Goal: Task Accomplishment & Management: Manage account settings

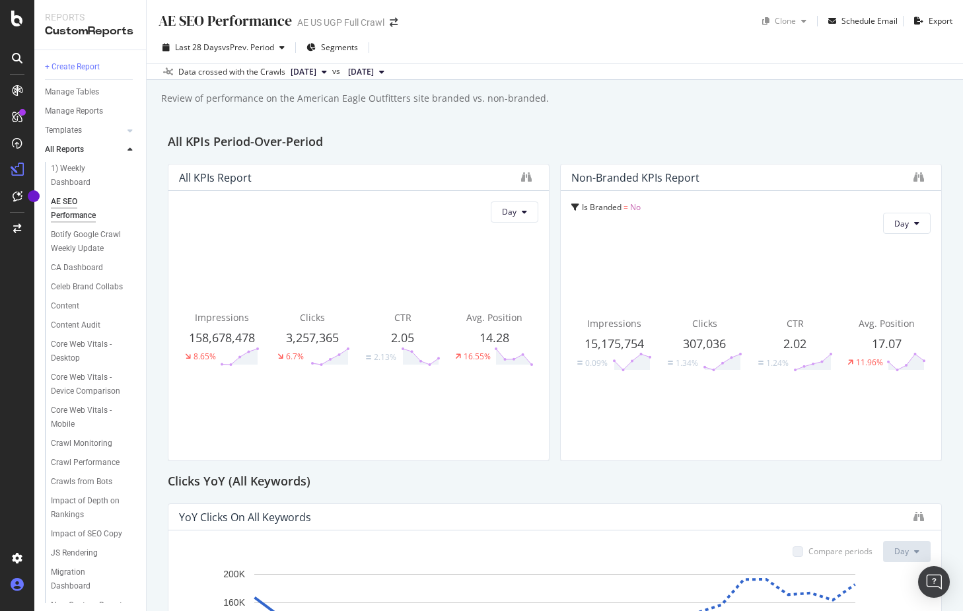
click at [13, 588] on icon at bounding box center [17, 584] width 13 height 13
click at [17, 584] on icon at bounding box center [17, 584] width 13 height 13
click at [62, 591] on div "Log Out" at bounding box center [76, 587] width 28 height 11
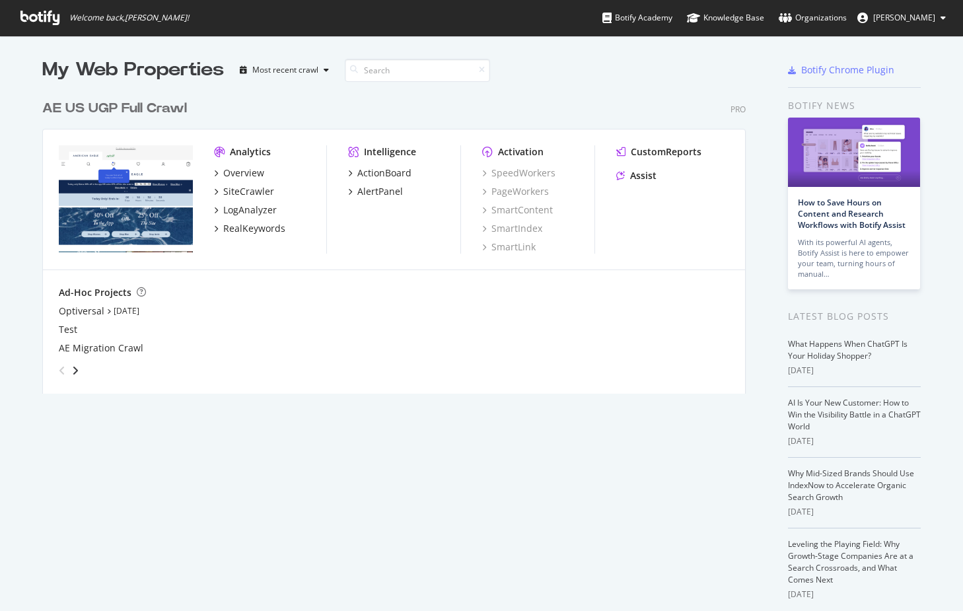
scroll to position [611, 963]
click at [897, 23] on span "Lindsay Pasto" at bounding box center [904, 17] width 62 height 11
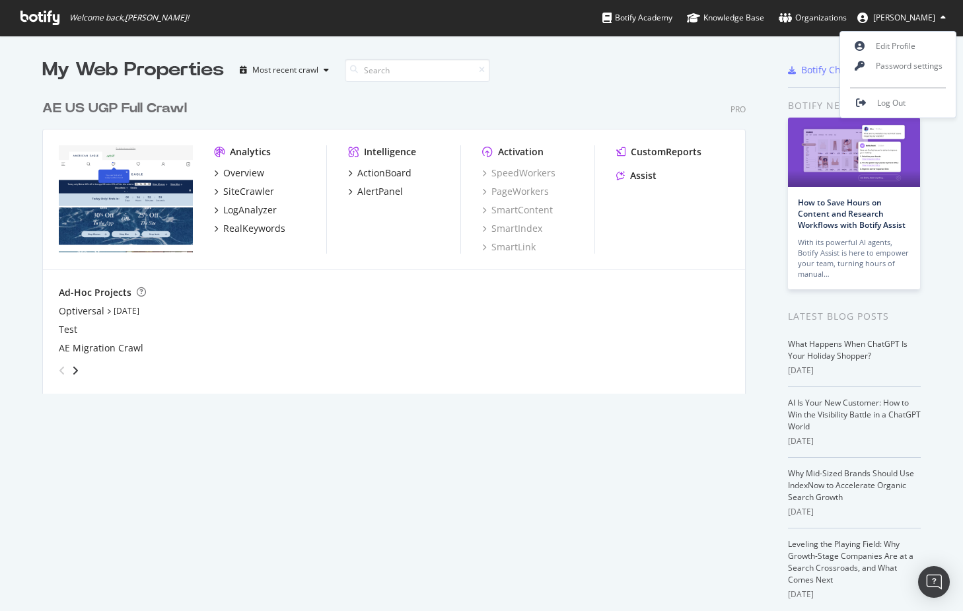
click at [897, 22] on span "Lindsay Pasto" at bounding box center [904, 17] width 62 height 11
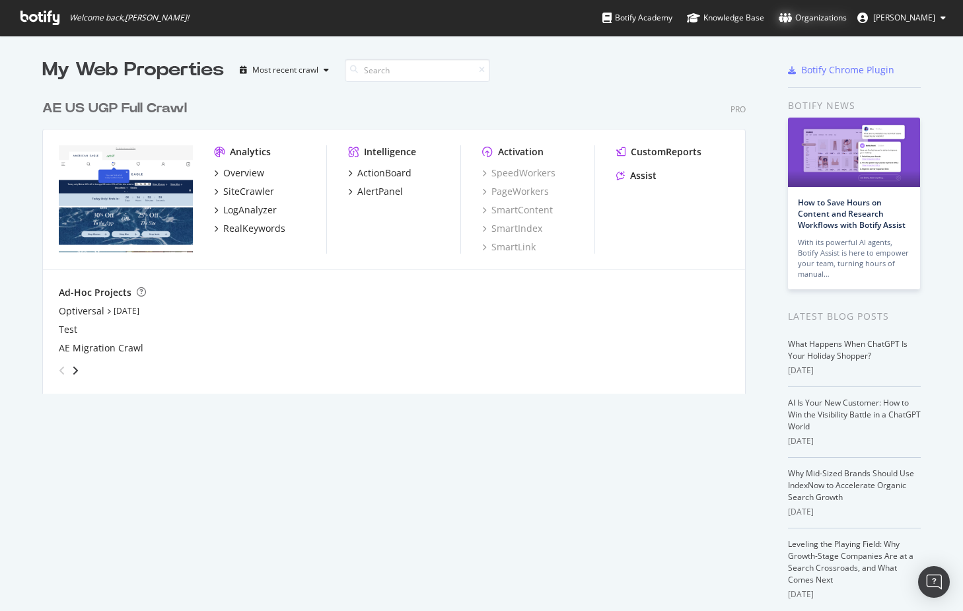
click at [810, 22] on div "Organizations" at bounding box center [812, 17] width 68 height 13
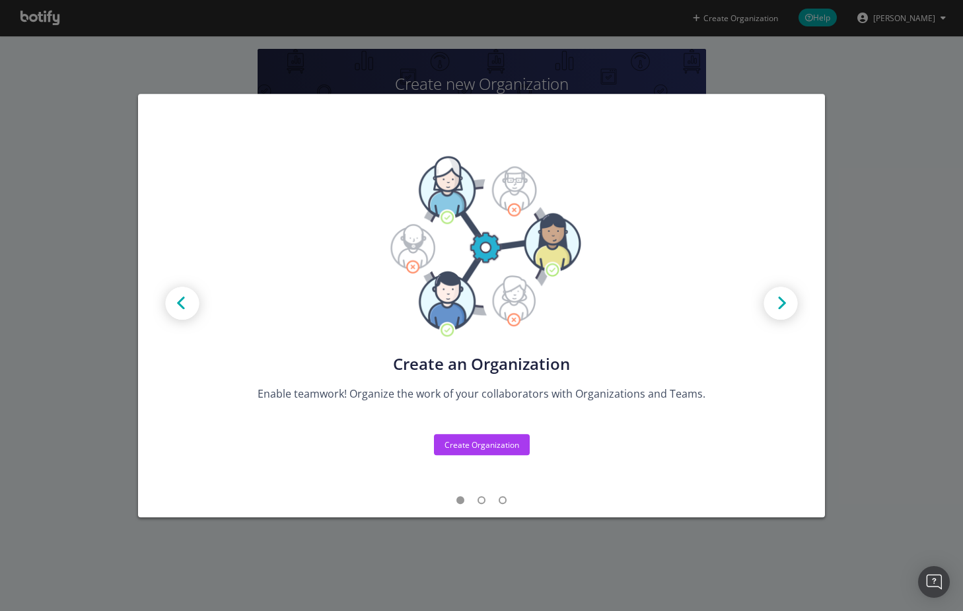
click at [878, 181] on div "Create new Projects for your Teams Create the exact model that matches your Org…" at bounding box center [481, 305] width 963 height 611
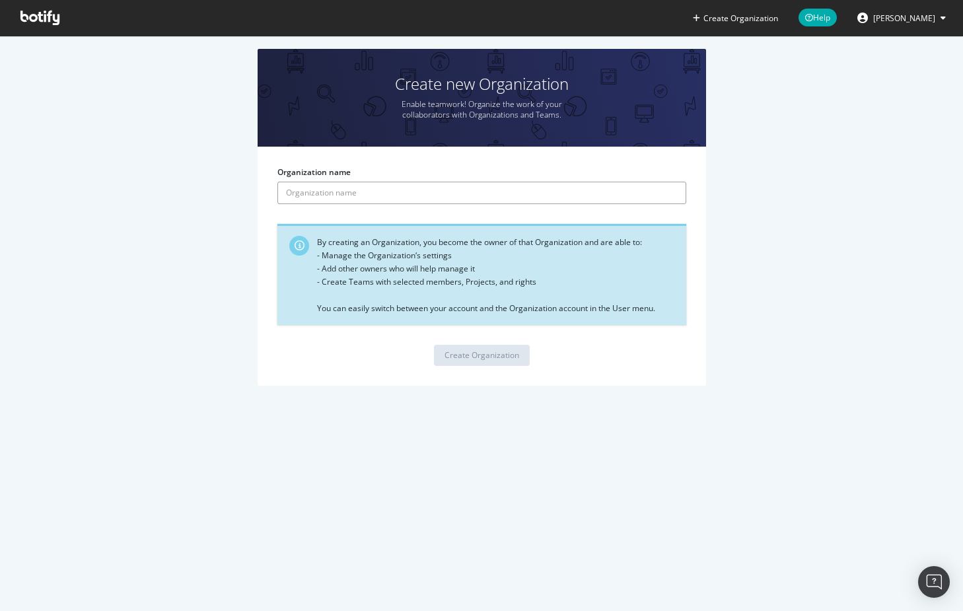
click at [469, 200] on input "Organization name" at bounding box center [481, 193] width 409 height 22
type input "Optiversal"
click at [473, 348] on div "Create Organization" at bounding box center [481, 355] width 75 height 20
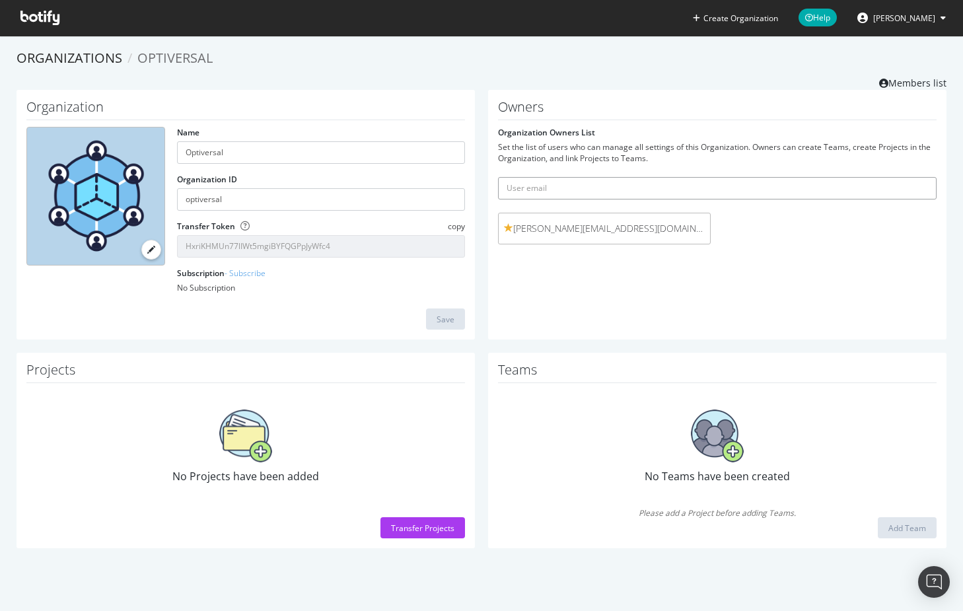
click at [606, 188] on input "text" at bounding box center [717, 188] width 438 height 22
click at [510, 234] on span "lindsay.pasto@optiversal.com (me)" at bounding box center [604, 228] width 201 height 13
click at [526, 228] on span "lindsay.pasto@optiversal.com (me)" at bounding box center [604, 228] width 201 height 13
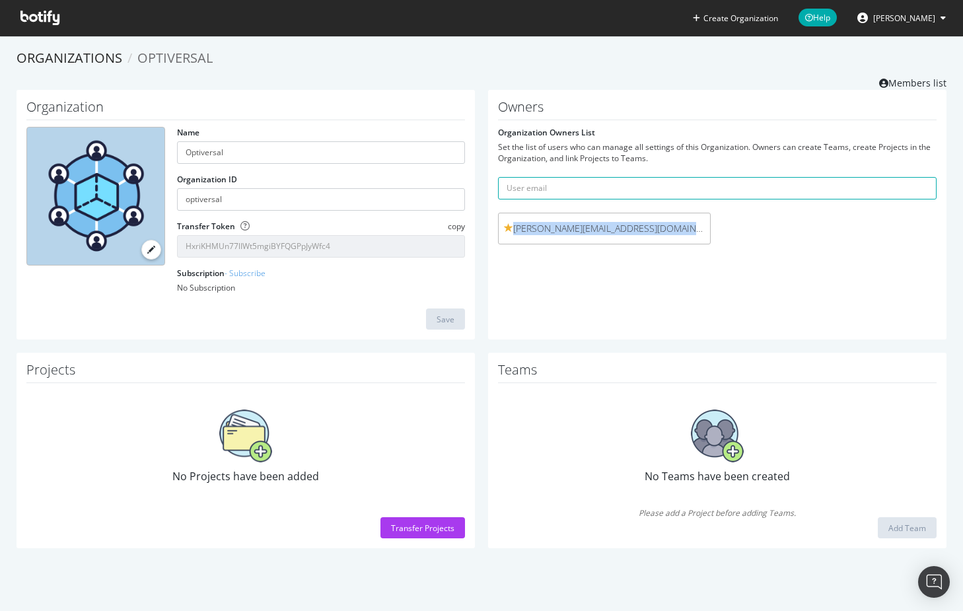
click at [526, 228] on span "lindsay.pasto@optiversal.com (me)" at bounding box center [604, 228] width 201 height 13
click at [546, 192] on input "text" at bounding box center [717, 188] width 438 height 22
type input "lindsay.pasto@optiversal.com"
click at [563, 219] on div "lindsay.pasto@optiversal.com (me)" at bounding box center [604, 229] width 213 height 32
click at [566, 234] on span "lindsay.pasto@optiversal.com (me)" at bounding box center [604, 228] width 201 height 13
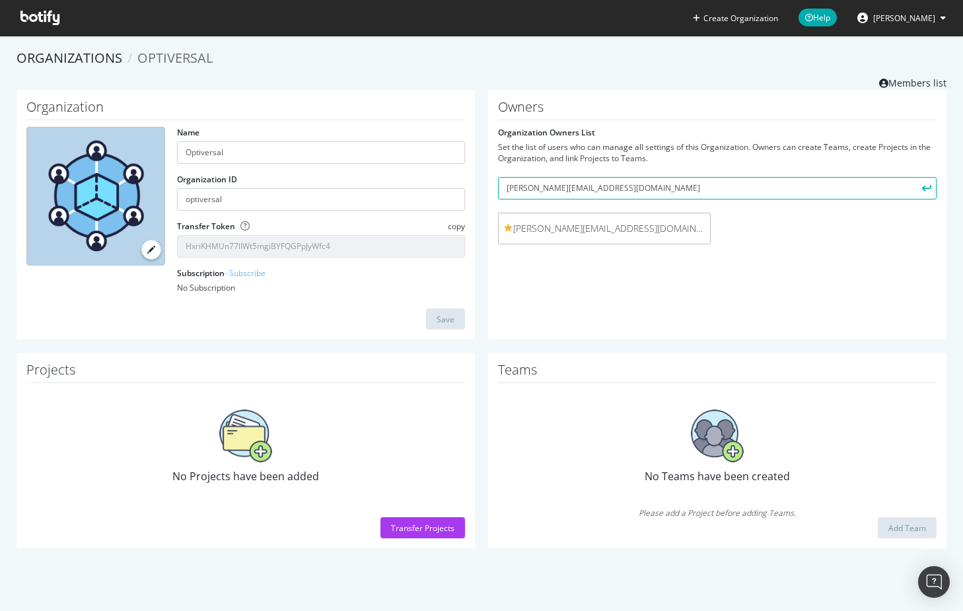
click at [682, 175] on form "Organization Owners List Set the list of users who can manage all settings of t…" at bounding box center [717, 189] width 438 height 124
click at [929, 190] on icon "submit" at bounding box center [926, 187] width 9 height 7
click at [933, 85] on link "Members list" at bounding box center [912, 81] width 67 height 17
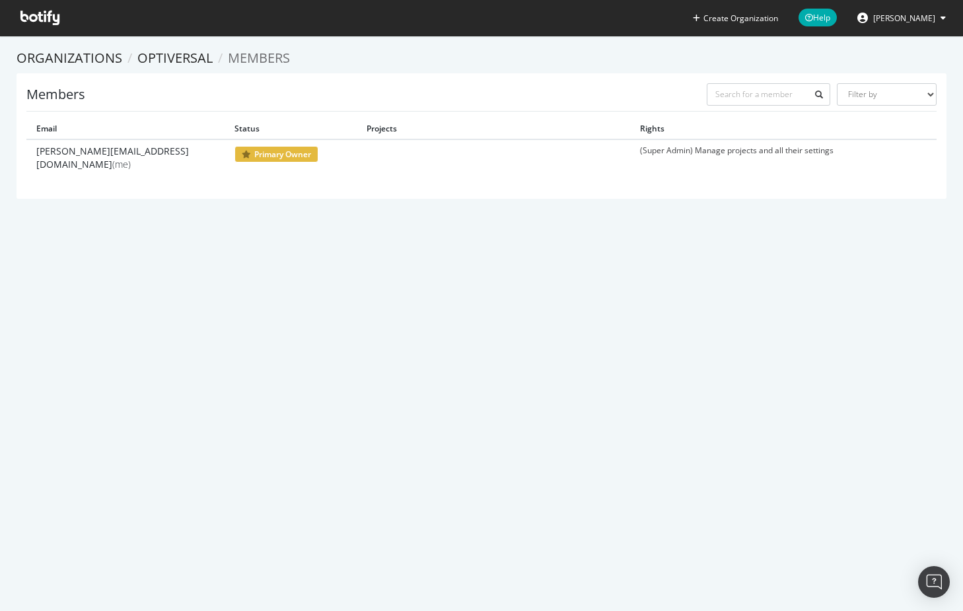
click at [903, 15] on span "Lindsay Pasto" at bounding box center [904, 18] width 62 height 11
click at [52, 22] on icon at bounding box center [39, 18] width 39 height 15
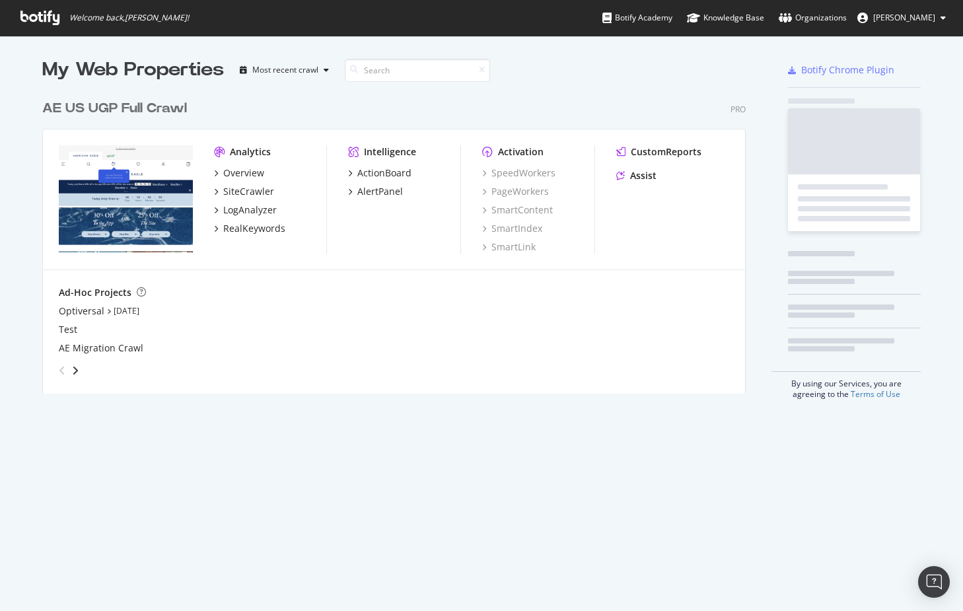
scroll to position [310, 714]
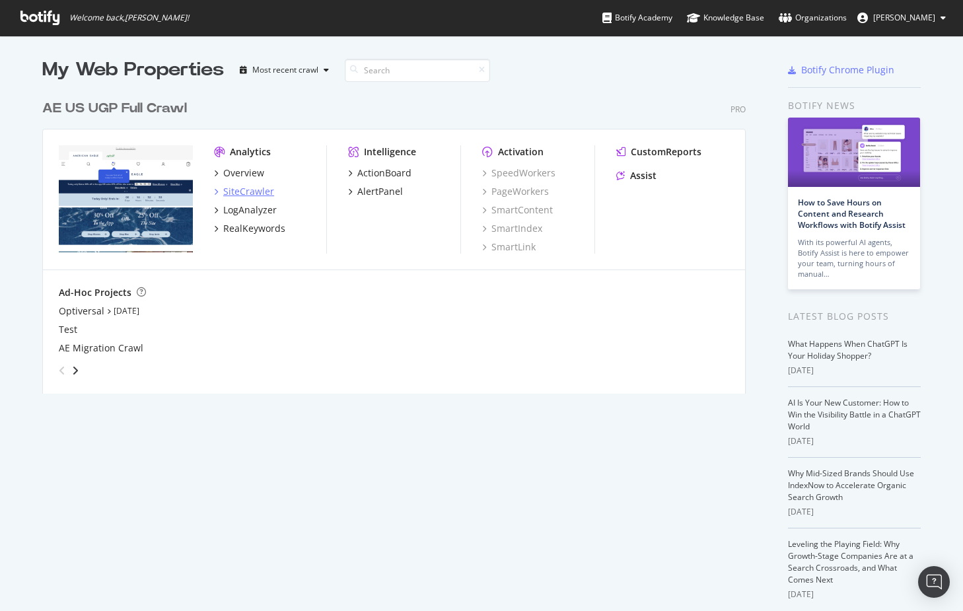
click at [237, 188] on div "SiteCrawler" at bounding box center [248, 191] width 51 height 13
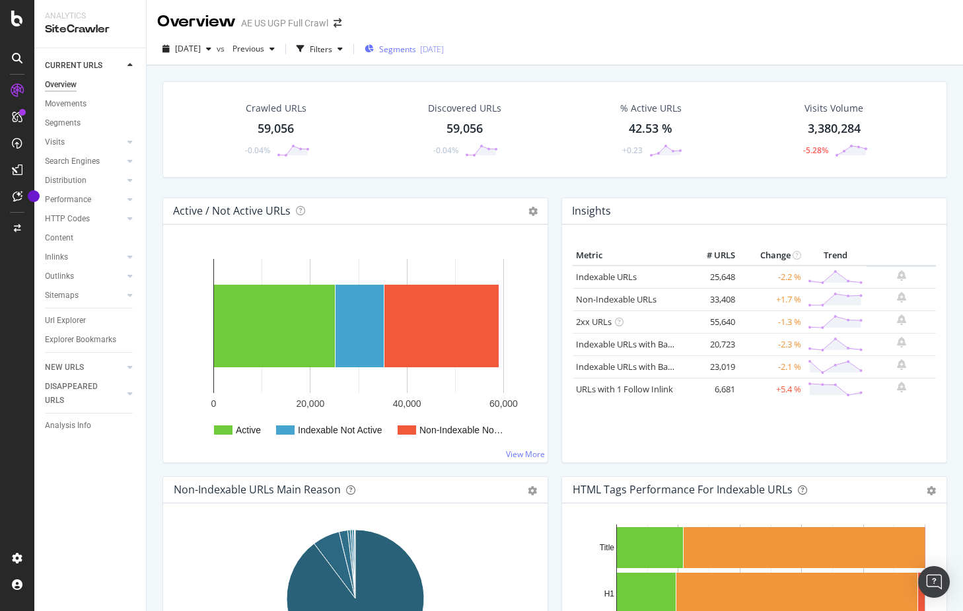
click at [421, 55] on div "Segments 2025-06-10" at bounding box center [403, 49] width 79 height 20
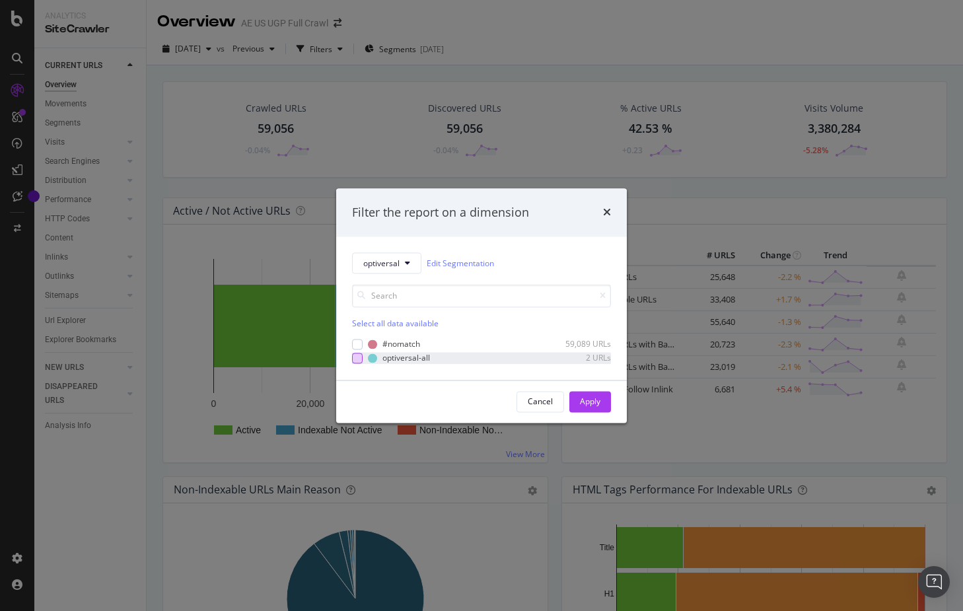
click at [357, 363] on div "modal" at bounding box center [357, 358] width 11 height 11
drag, startPoint x: 590, startPoint y: 406, endPoint x: 580, endPoint y: 368, distance: 39.4
click at [588, 406] on div "Apply" at bounding box center [590, 401] width 20 height 11
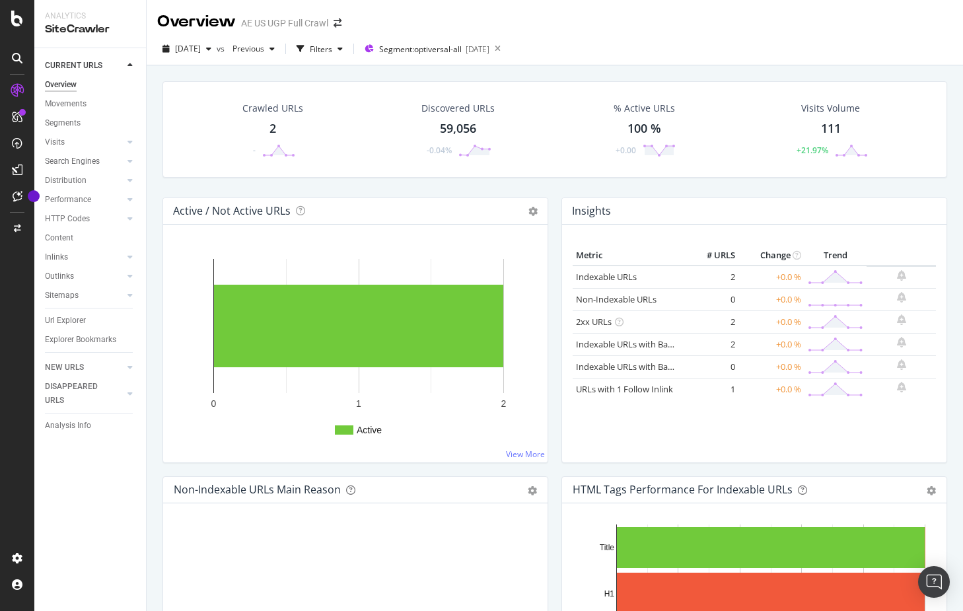
click at [67, 85] on div "Overview" at bounding box center [61, 85] width 32 height 14
click at [15, 21] on icon at bounding box center [17, 19] width 12 height 16
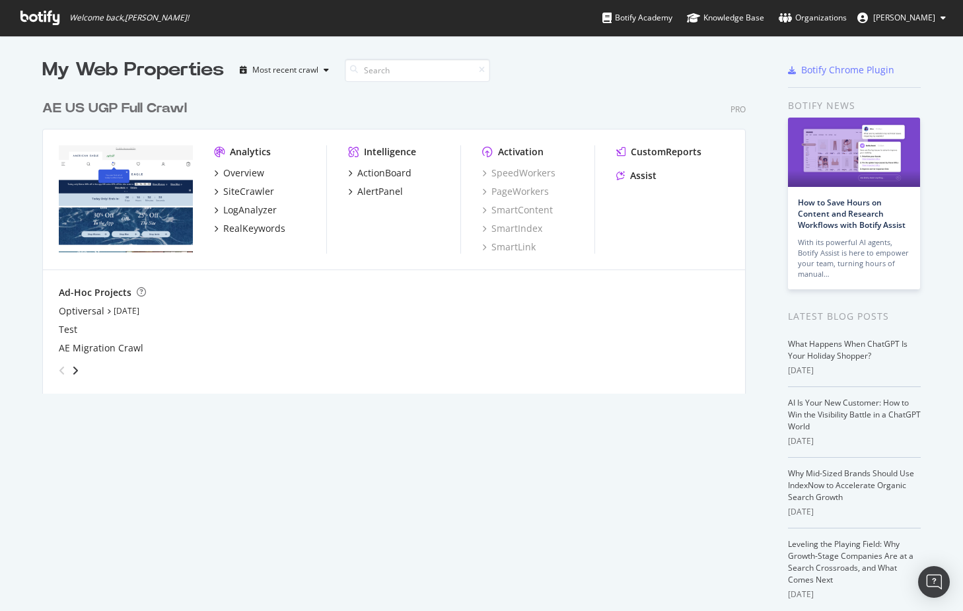
scroll to position [611, 963]
click at [261, 188] on div "SiteCrawler" at bounding box center [248, 191] width 51 height 13
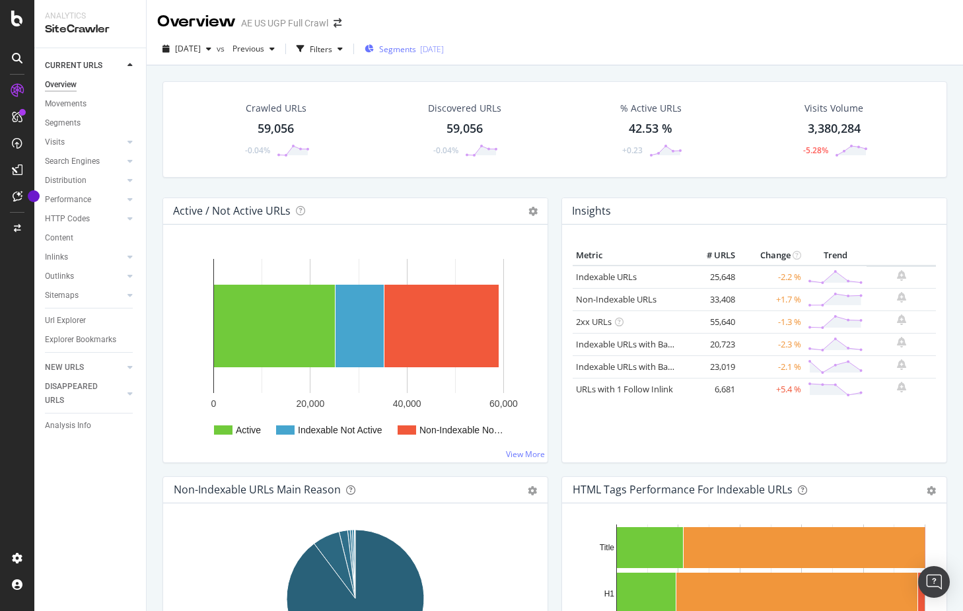
click at [444, 42] on div "Segments 2025-06-10" at bounding box center [403, 49] width 79 height 20
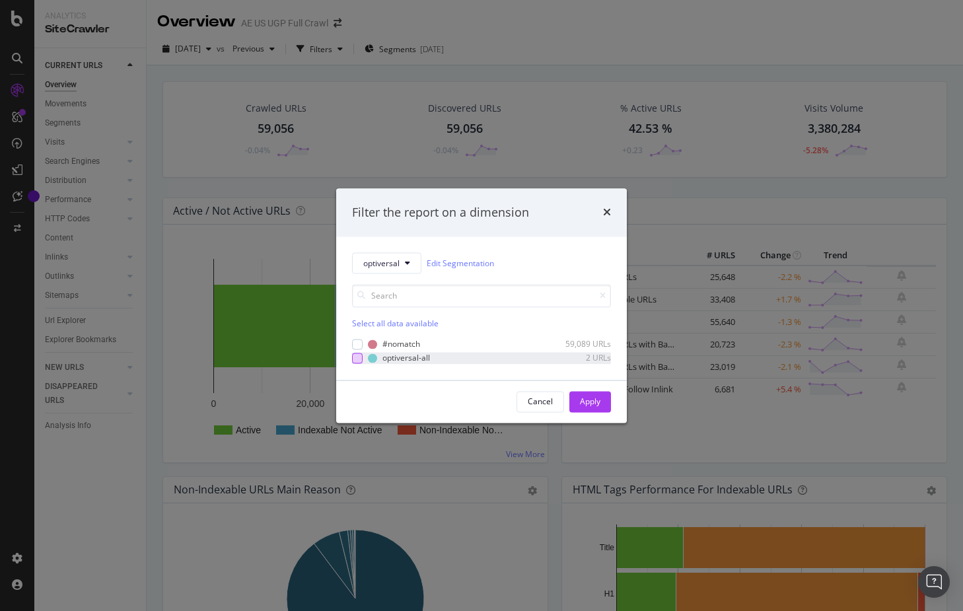
click at [357, 361] on div "modal" at bounding box center [357, 358] width 11 height 11
click at [600, 405] on div "Apply" at bounding box center [590, 401] width 20 height 11
